Goal: Find specific page/section

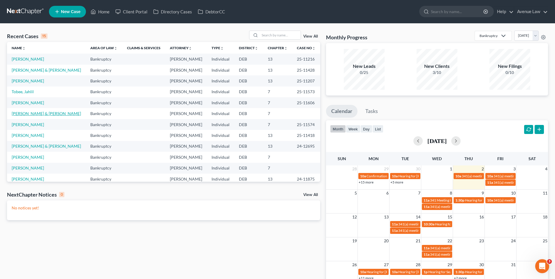
click at [36, 114] on link "[PERSON_NAME] & [PERSON_NAME]" at bounding box center [46, 113] width 69 height 5
select select "0"
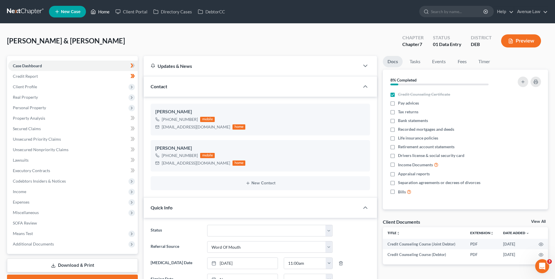
click at [102, 10] on link "Home" at bounding box center [100, 11] width 25 height 10
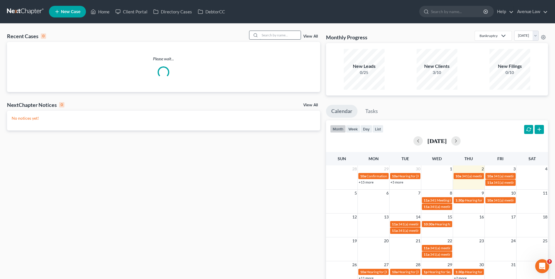
click at [279, 36] on input "search" at bounding box center [280, 35] width 41 height 8
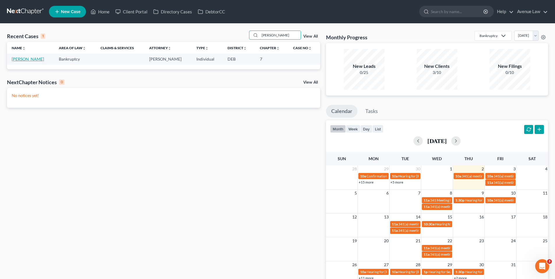
type input "[PERSON_NAME]"
click at [21, 58] on link "[PERSON_NAME]" at bounding box center [28, 59] width 32 height 5
select select "0"
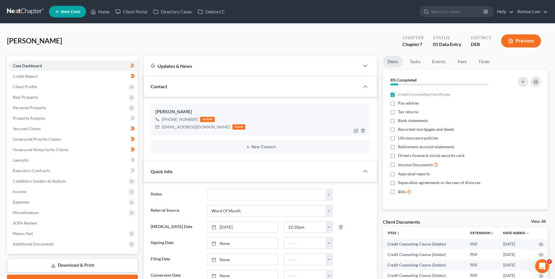
drag, startPoint x: 196, startPoint y: 119, endPoint x: 167, endPoint y: 120, distance: 29.2
click at [167, 120] on div "[PHONE_NUMBER] mobile" at bounding box center [200, 120] width 90 height 8
copy div "[PHONE_NUMBER]"
drag, startPoint x: 105, startPoint y: 11, endPoint x: 50, endPoint y: 23, distance: 56.6
click at [105, 11] on link "Home" at bounding box center [100, 11] width 25 height 10
